Goal: Navigation & Orientation: Find specific page/section

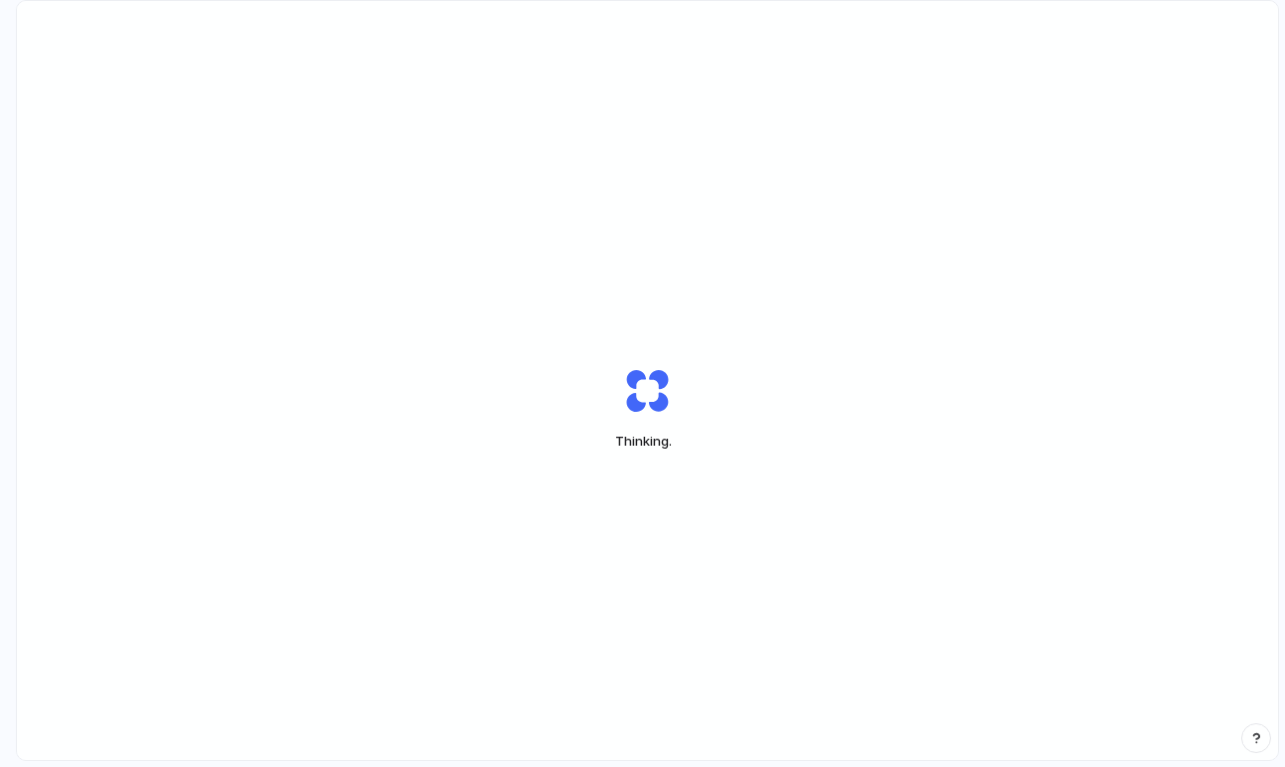
click at [901, 115] on div "Thinking ." at bounding box center [647, 408] width 1261 height 815
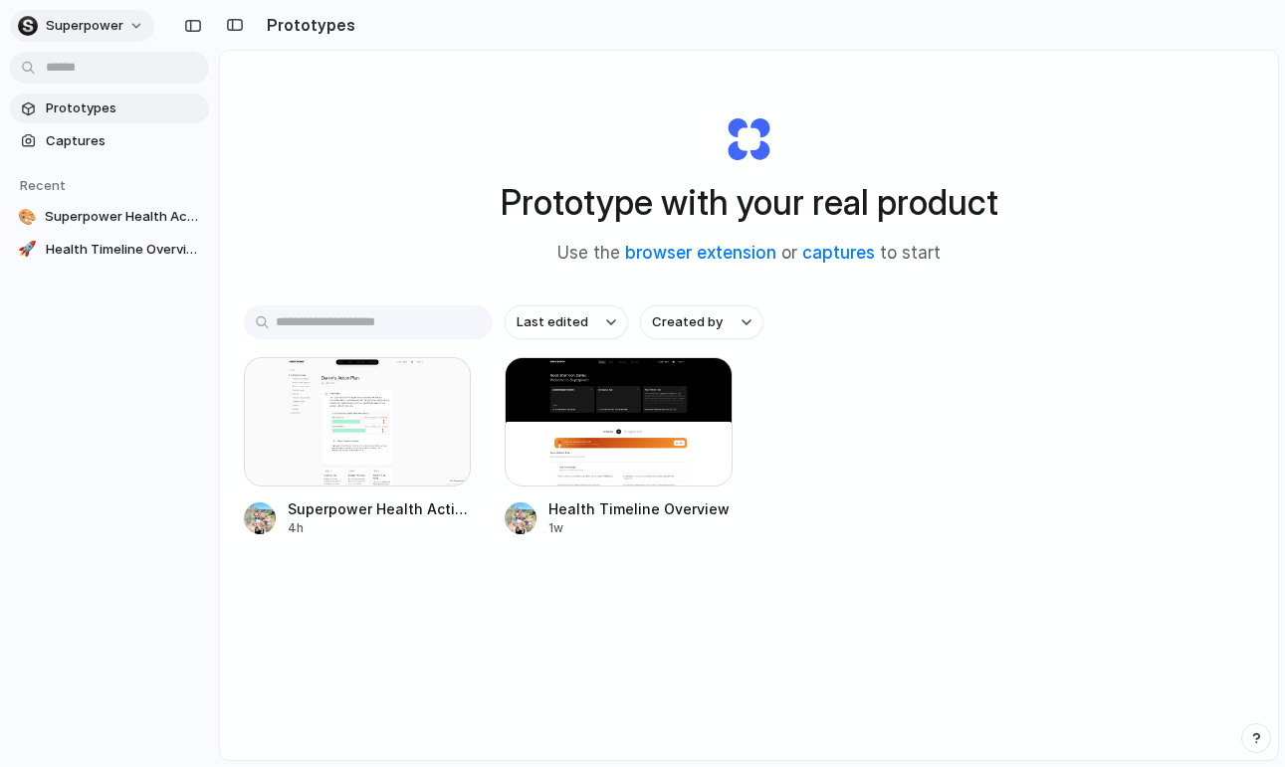
click at [115, 37] on button "superpower" at bounding box center [82, 26] width 144 height 32
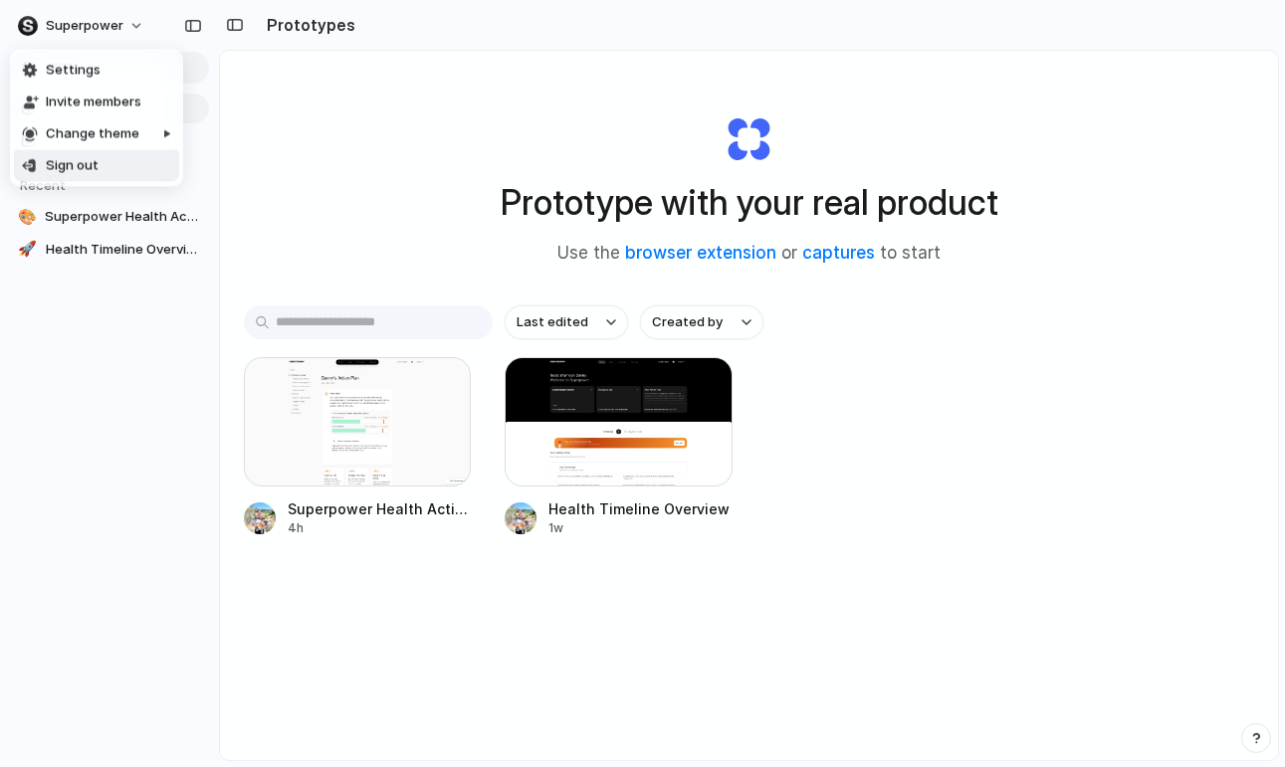
click at [372, 48] on div "Settings Invite members Change theme Sign out" at bounding box center [642, 383] width 1285 height 767
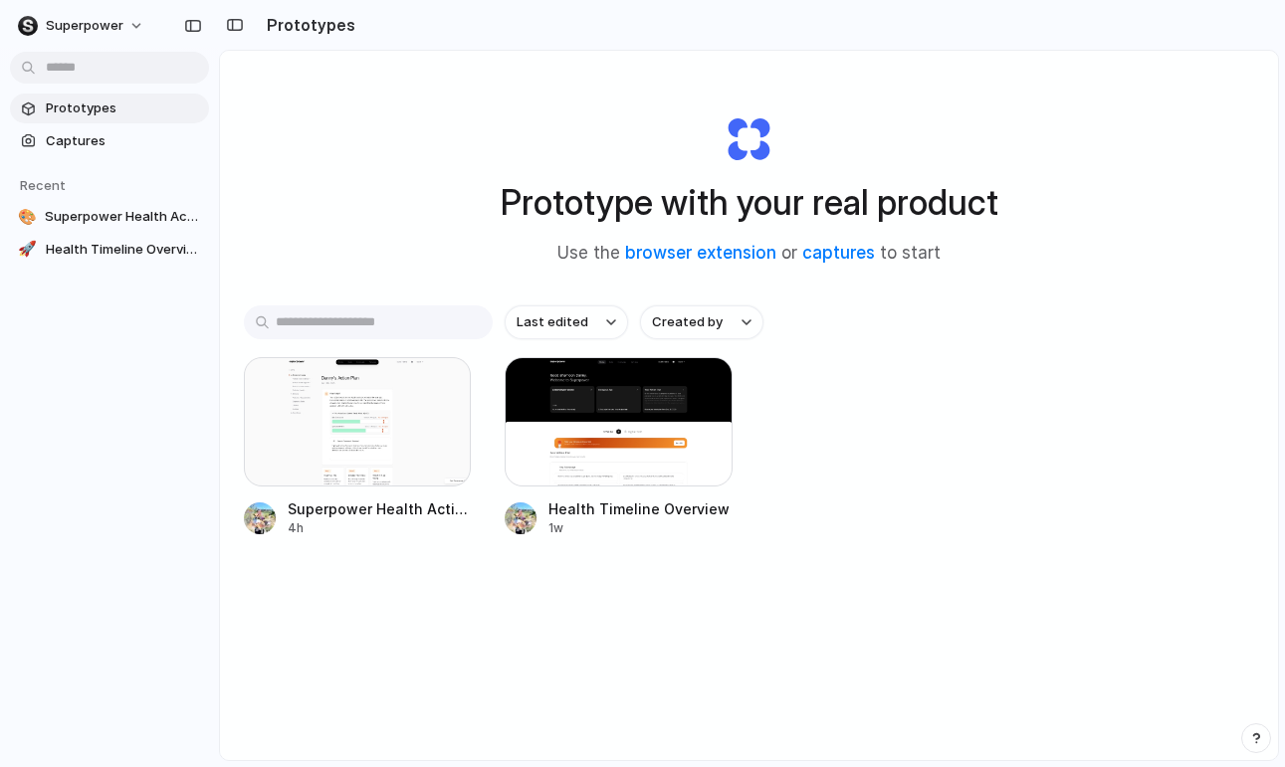
click at [119, 102] on span "Prototypes" at bounding box center [123, 109] width 155 height 20
